Goal: Task Accomplishment & Management: Complete application form

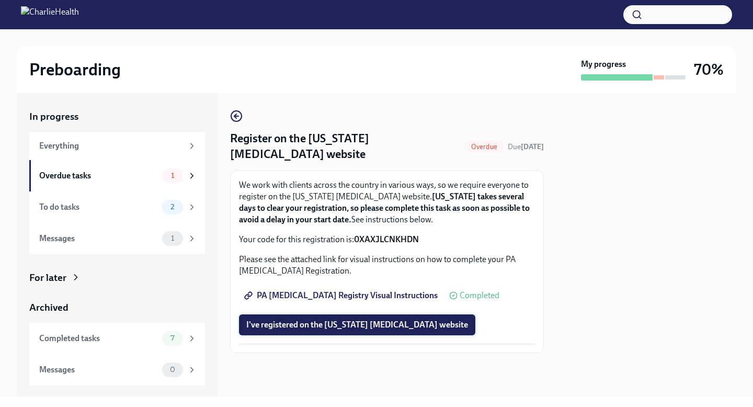
click at [347, 328] on span "I've registered on the [US_STATE] [MEDICAL_DATA] website" at bounding box center [357, 325] width 222 height 10
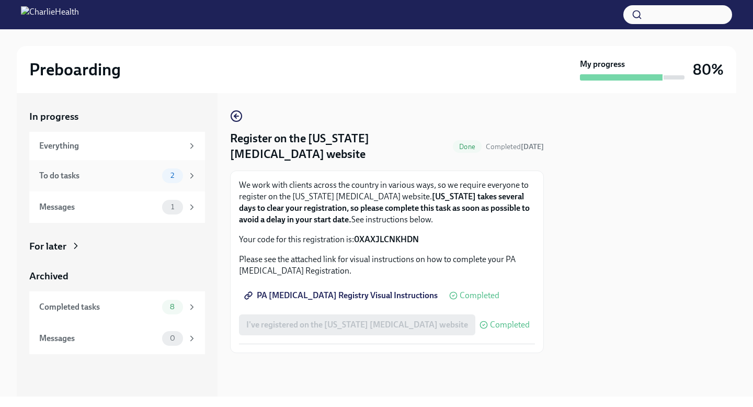
click at [82, 182] on div "To do tasks 2" at bounding box center [117, 175] width 157 height 15
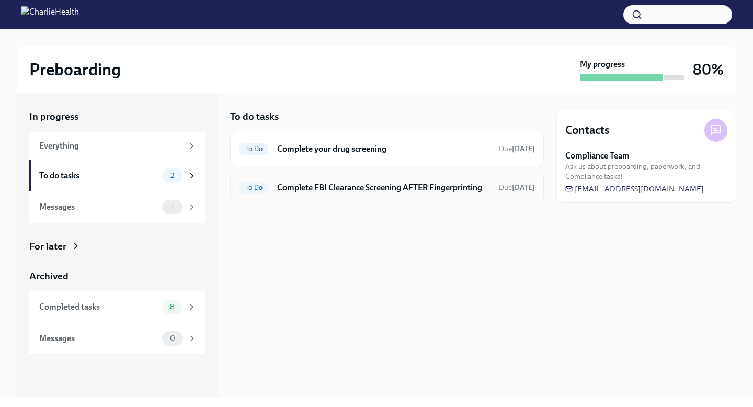
click at [297, 192] on h6 "Complete FBI Clearance Screening AFTER Fingerprinting" at bounding box center [383, 188] width 213 height 12
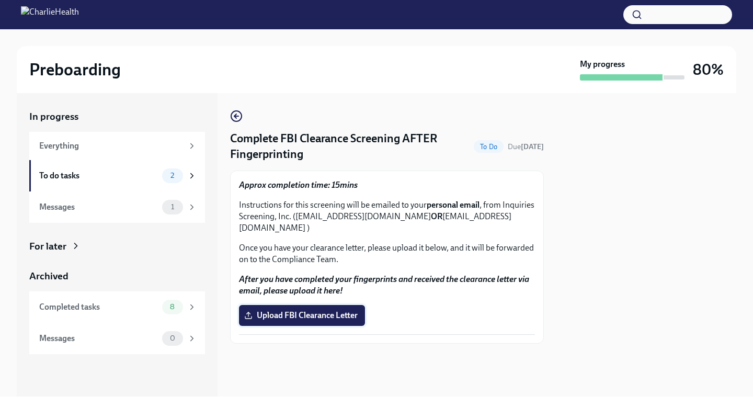
click at [292, 310] on span "Upload FBI Clearance Letter" at bounding box center [301, 315] width 111 height 10
click at [0, 0] on input "Upload FBI Clearance Letter" at bounding box center [0, 0] width 0 height 0
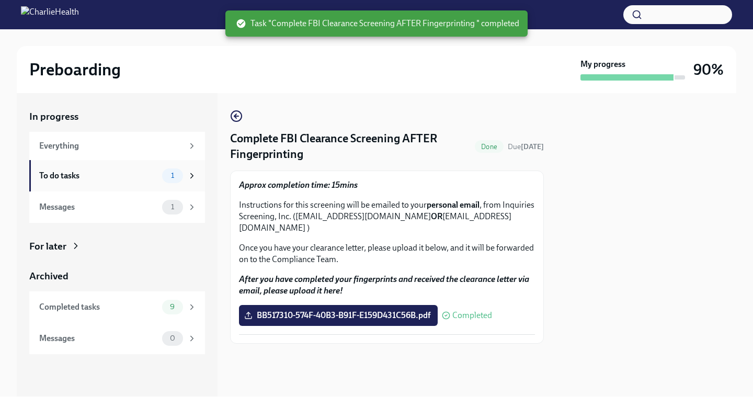
click at [75, 172] on div "To do tasks" at bounding box center [98, 176] width 119 height 12
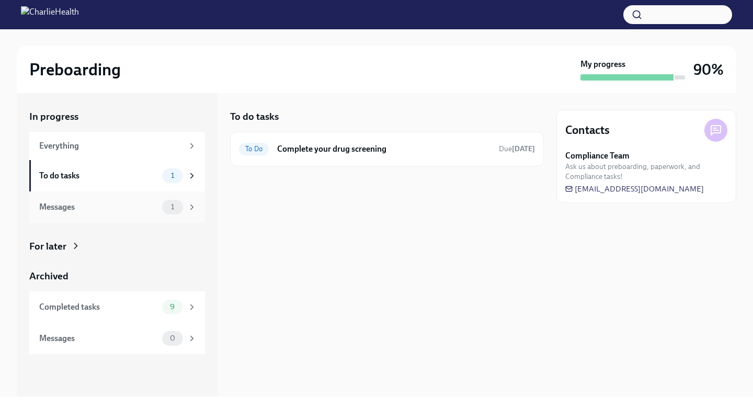
click at [100, 214] on div "Messages 1" at bounding box center [117, 207] width 157 height 15
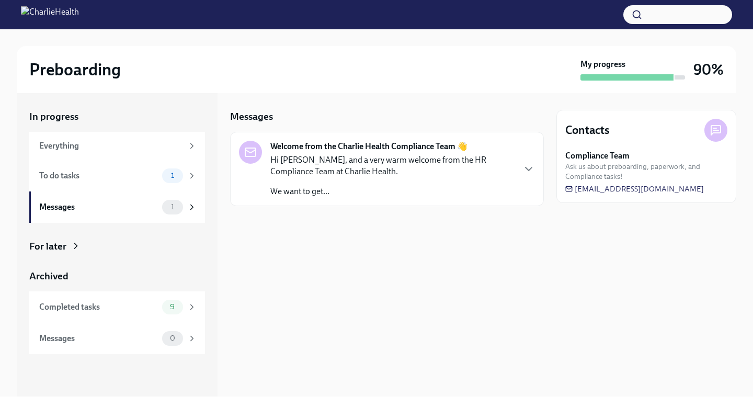
click at [302, 157] on p "Hi [PERSON_NAME], and a very warm welcome from the HR Compliance Team at Charli…" at bounding box center [393, 165] width 244 height 23
